Goal: Information Seeking & Learning: Learn about a topic

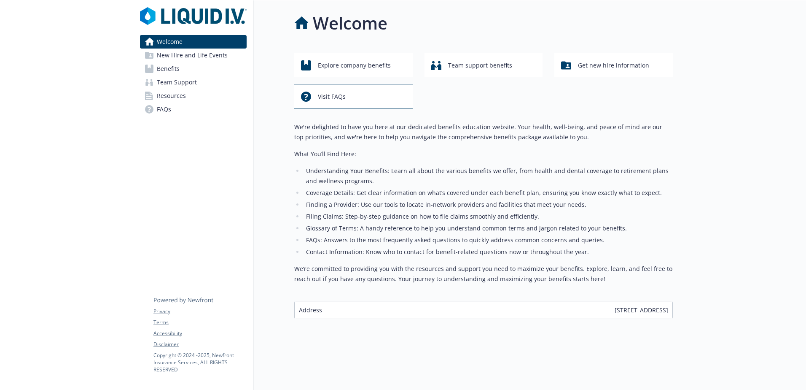
click at [391, 194] on li "Coverage Details: Get clear information on what’s covered under each benefit pl…" at bounding box center [488, 193] width 369 height 10
